Goal: Information Seeking & Learning: Learn about a topic

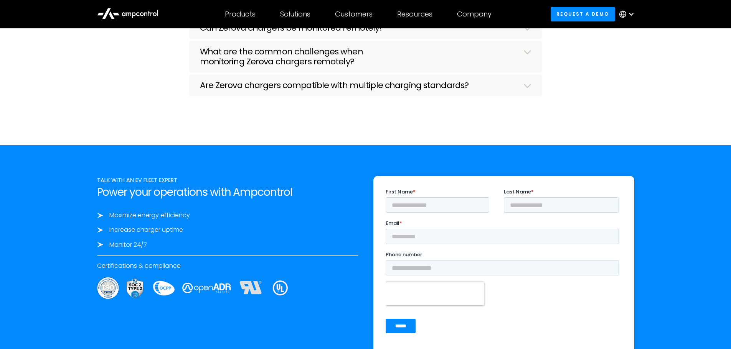
scroll to position [2608, 0]
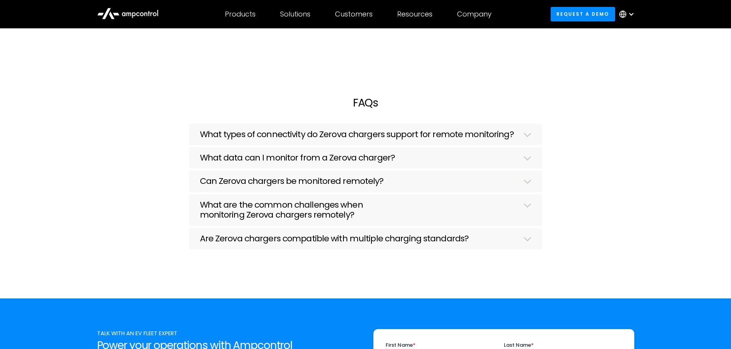
click at [612, 129] on div "What types of connectivity do Zerova chargers support for remote monitoring? Ze…" at bounding box center [365, 202] width 552 height 161
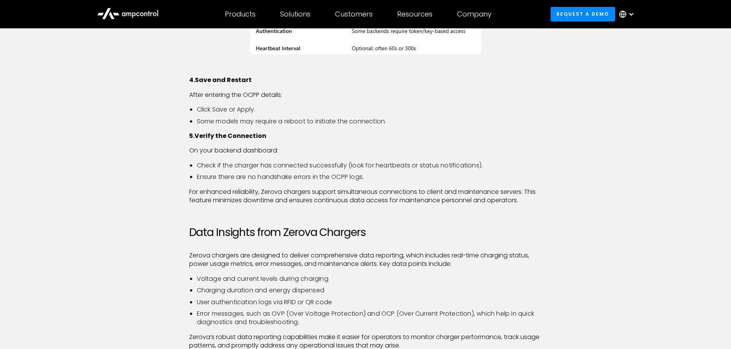
scroll to position [0, 0]
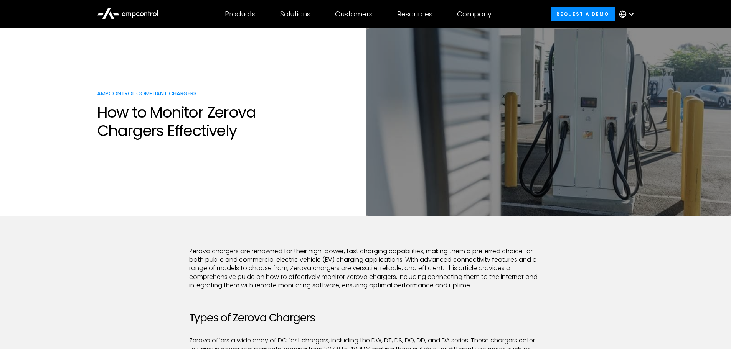
drag, startPoint x: 294, startPoint y: 179, endPoint x: 296, endPoint y: 171, distance: 8.0
click at [293, 179] on section "Ampcontrol compliant chargers How to Monitor Zerova Chargers Effectively" at bounding box center [365, 122] width 731 height 188
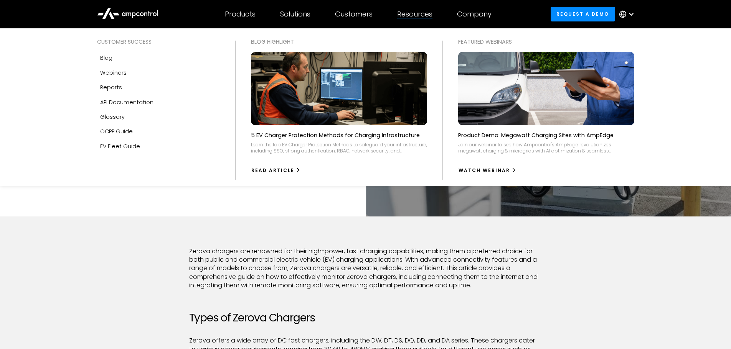
drag, startPoint x: 422, startPoint y: 13, endPoint x: 417, endPoint y: 21, distance: 9.4
click at [422, 13] on div "Resources" at bounding box center [414, 14] width 35 height 8
click at [418, 12] on div "Resources" at bounding box center [414, 14] width 35 height 8
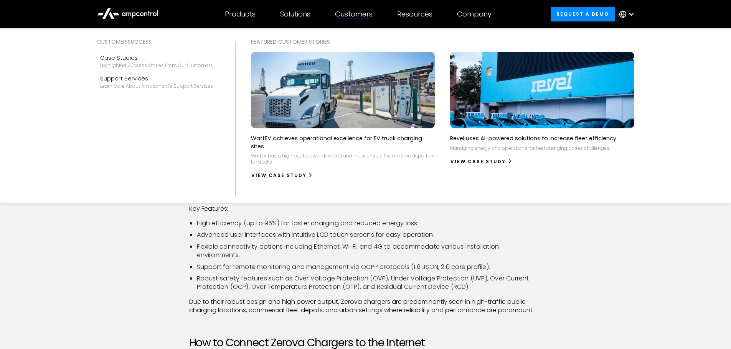
scroll to position [192, 0]
